Goal: Transaction & Acquisition: Purchase product/service

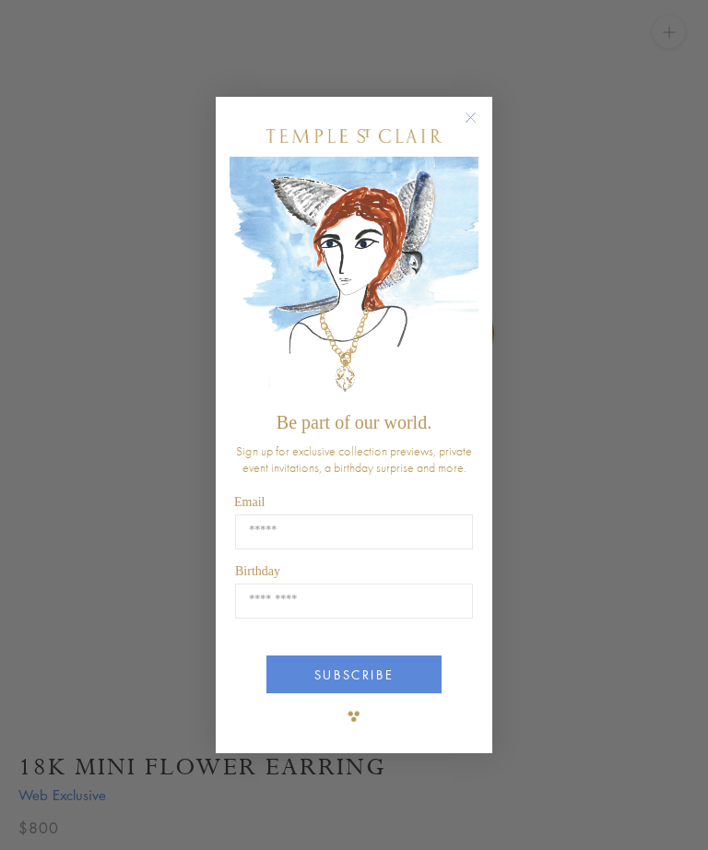
scroll to position [102, 0]
click at [473, 138] on button "Close dialog" at bounding box center [479, 126] width 23 height 23
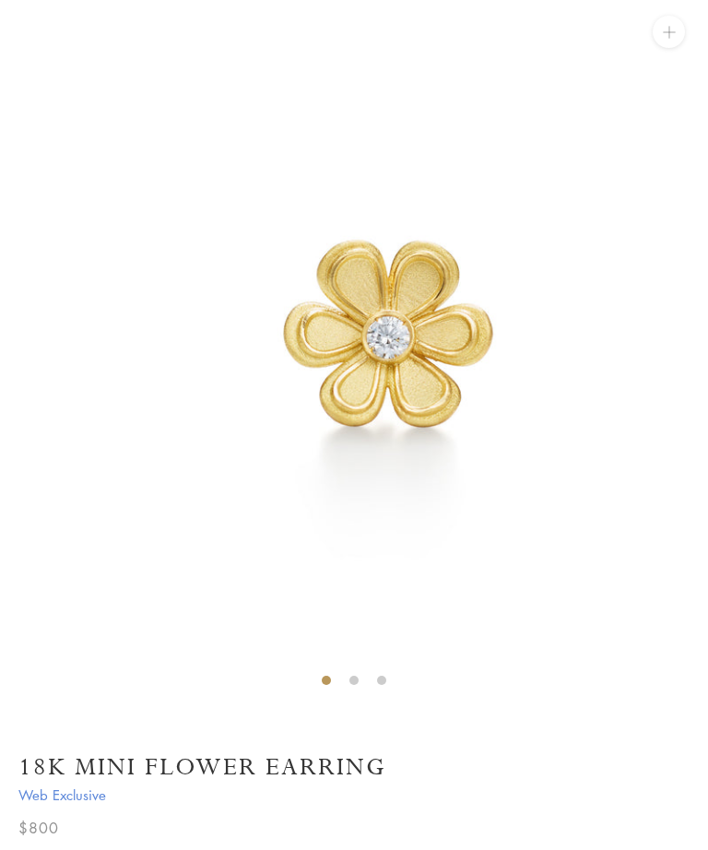
click at [474, 176] on circle "Close dialog" at bounding box center [471, 187] width 22 height 22
click at [467, 182] on icon "Close dialog" at bounding box center [470, 186] width 9 height 9
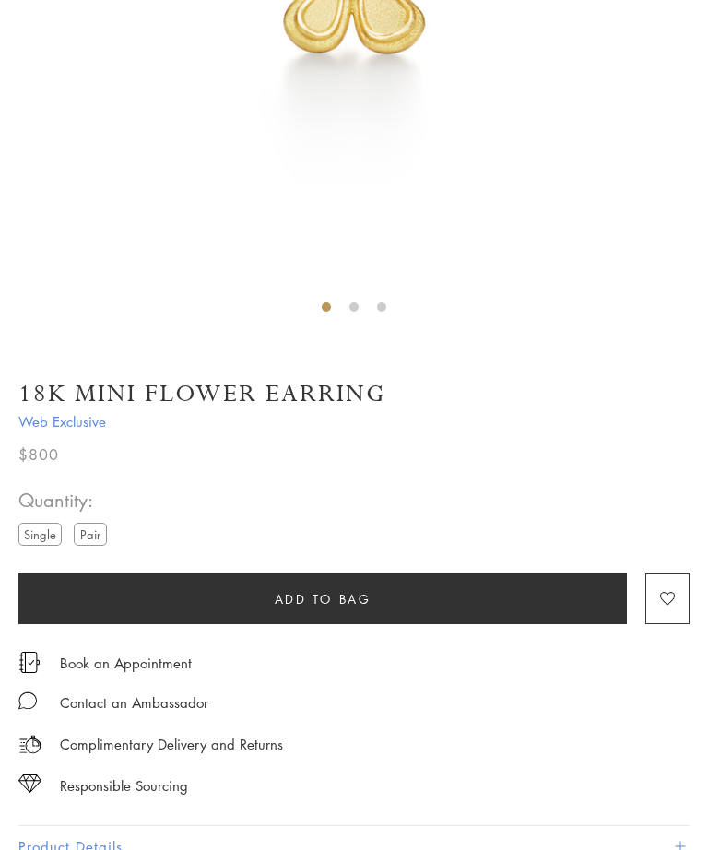
scroll to position [476, 0]
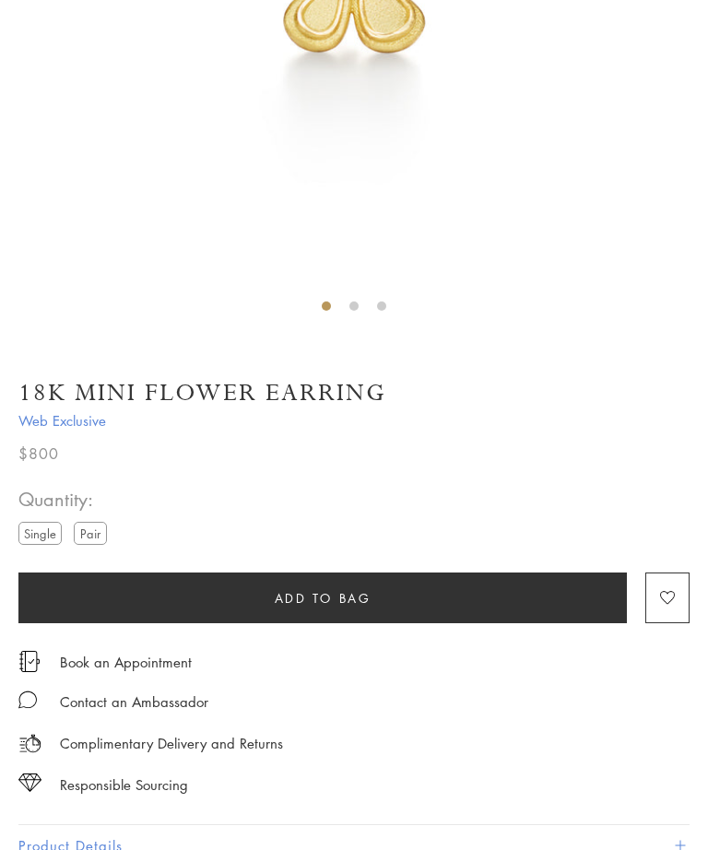
click at [96, 534] on label "Pair" at bounding box center [90, 533] width 33 height 23
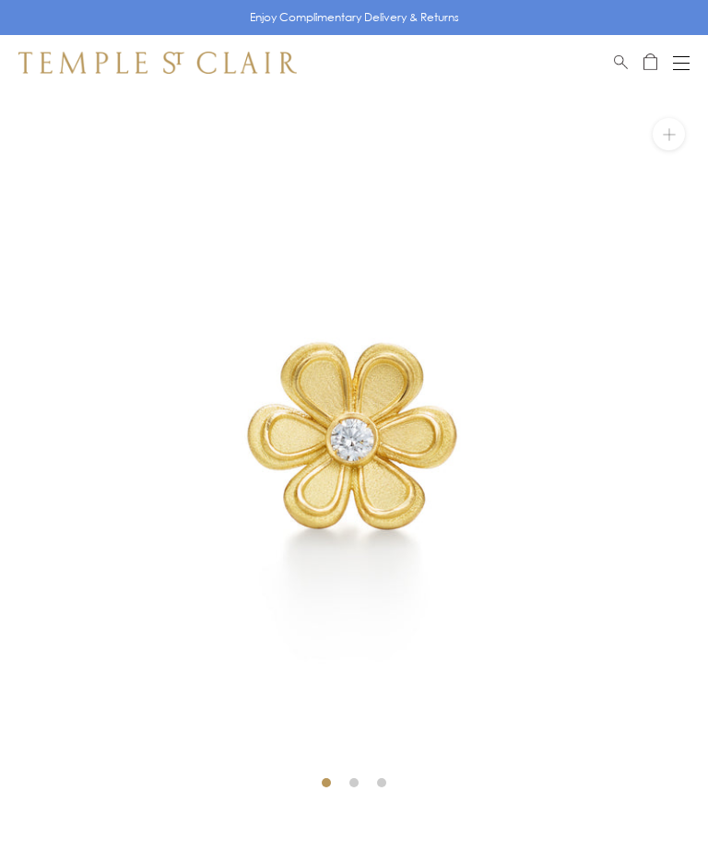
scroll to position [0, 0]
click at [361, 593] on img at bounding box center [354, 444] width 708 height 708
click at [206, 446] on img at bounding box center [354, 444] width 708 height 708
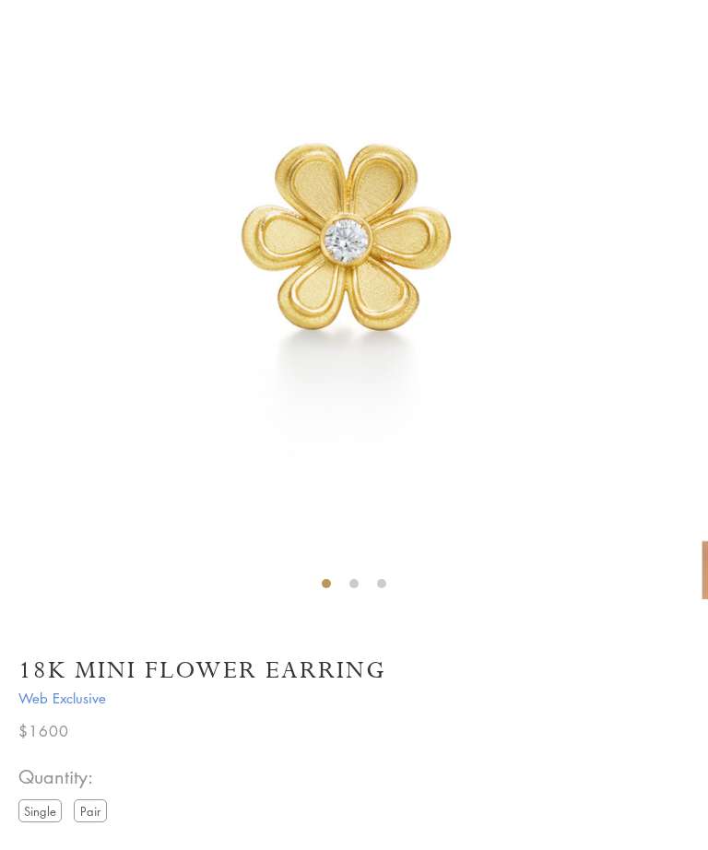
scroll to position [194, 0]
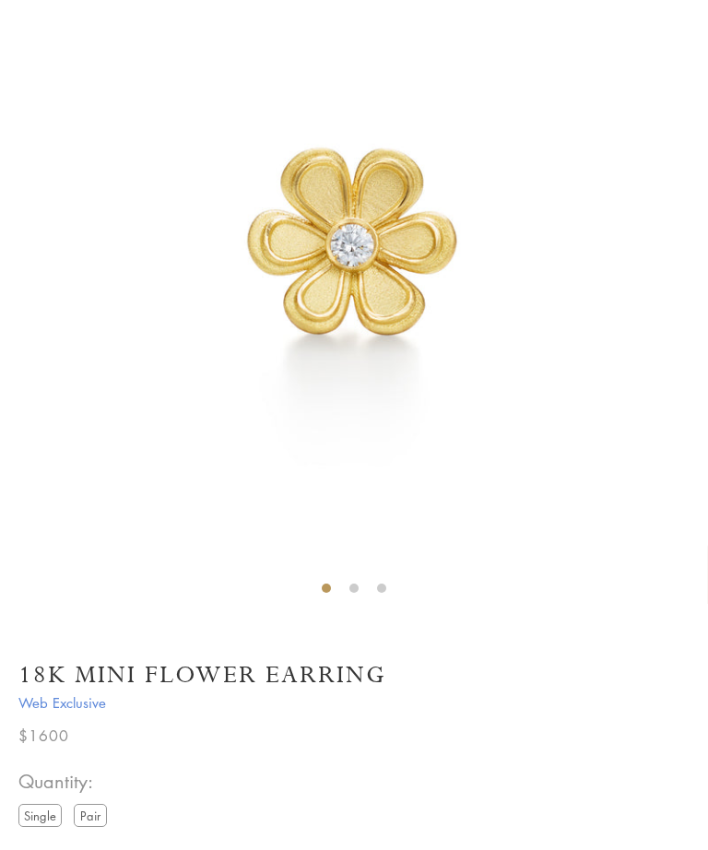
click at [35, 822] on label "Single" at bounding box center [39, 815] width 43 height 23
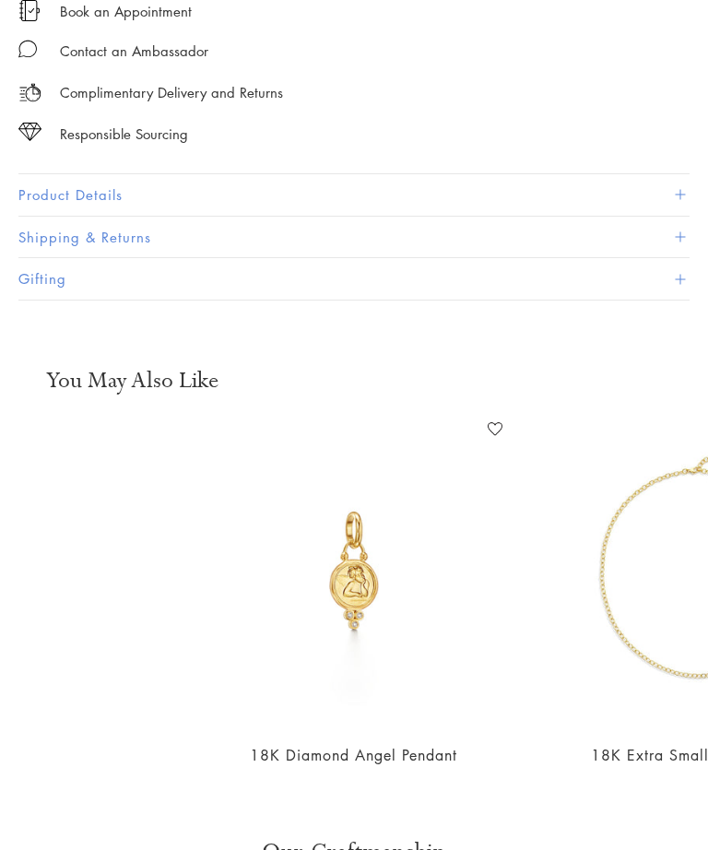
scroll to position [1146, 0]
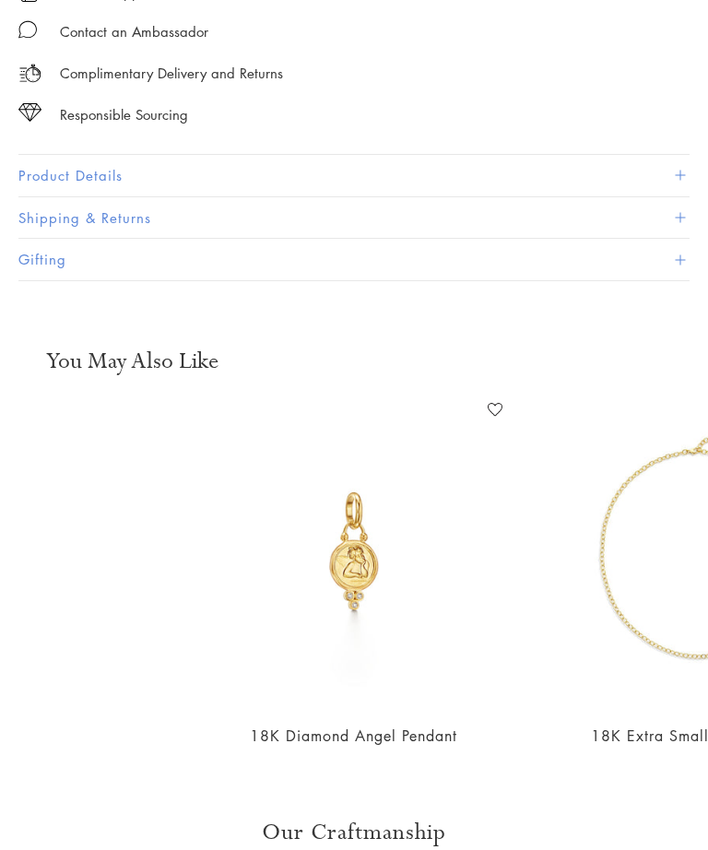
click at [557, 583] on img at bounding box center [693, 550] width 312 height 312
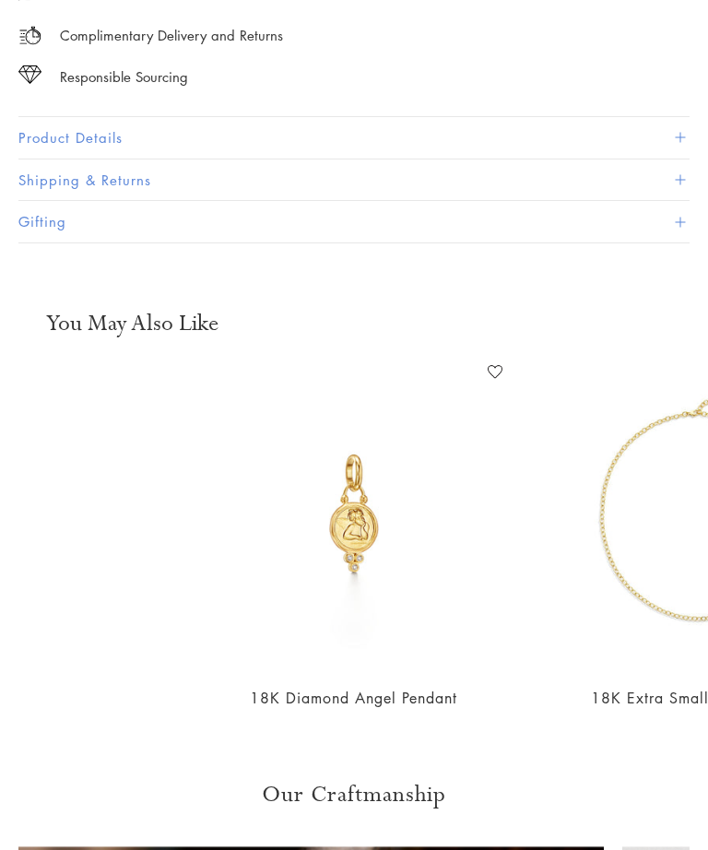
click at [367, 499] on img at bounding box center [354, 513] width 312 height 312
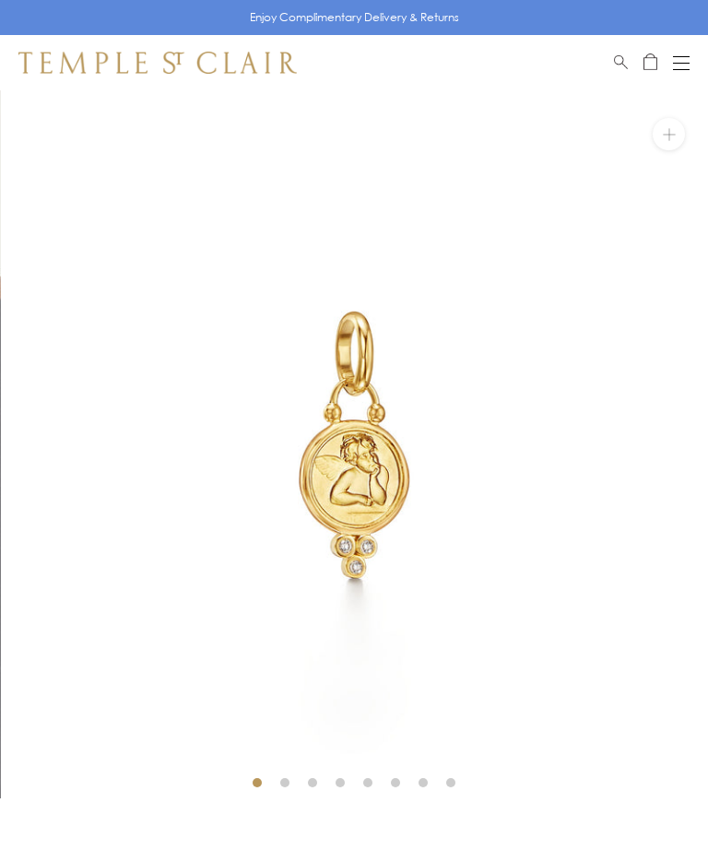
click at [469, 787] on img at bounding box center [355, 444] width 708 height 708
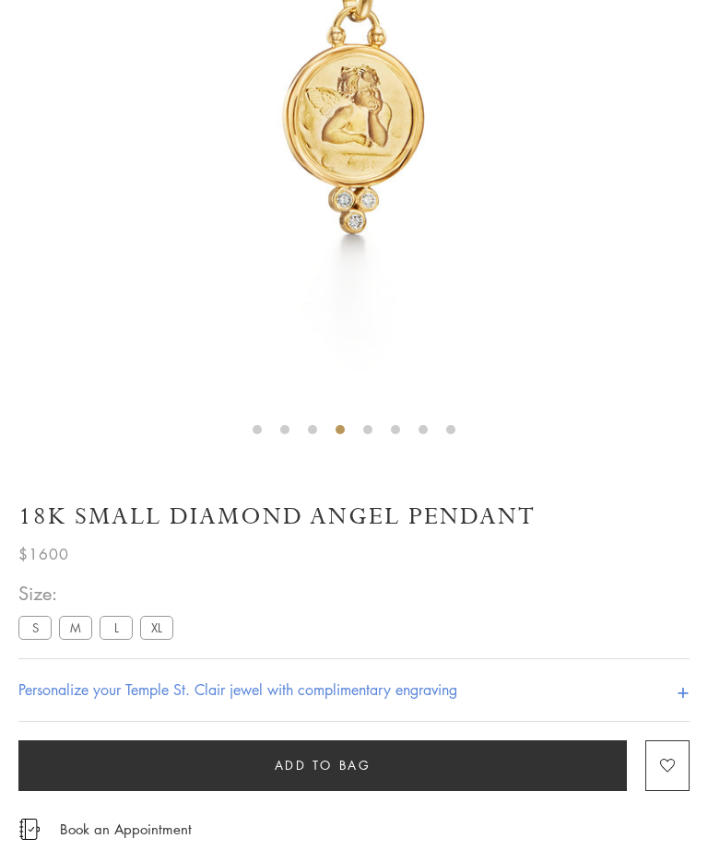
scroll to position [344, 0]
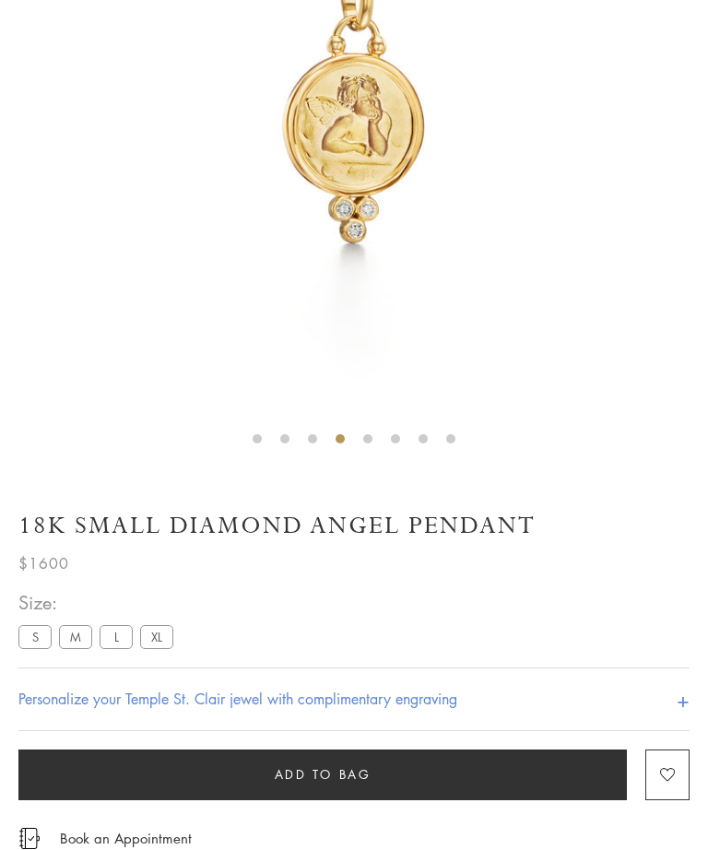
click at [155, 647] on label "XL" at bounding box center [156, 636] width 33 height 23
